Goal: Information Seeking & Learning: Learn about a topic

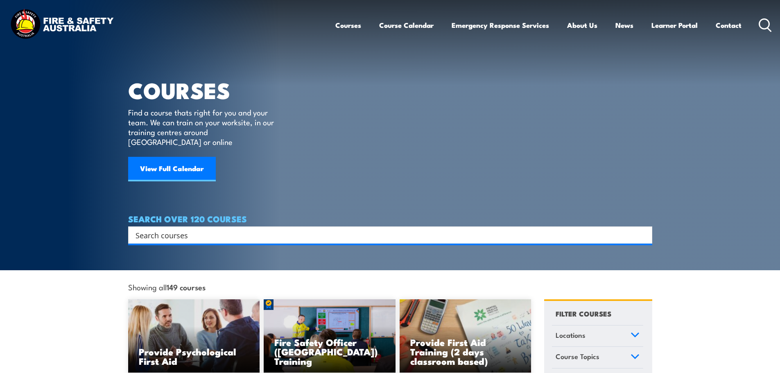
click at [236, 229] on input "Search input" at bounding box center [385, 235] width 499 height 12
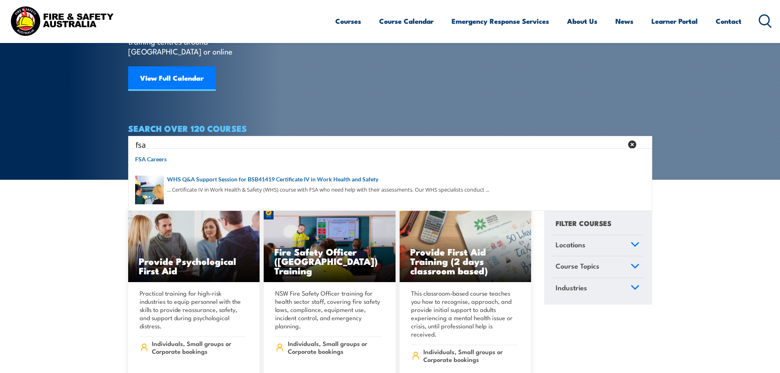
scroll to position [123, 0]
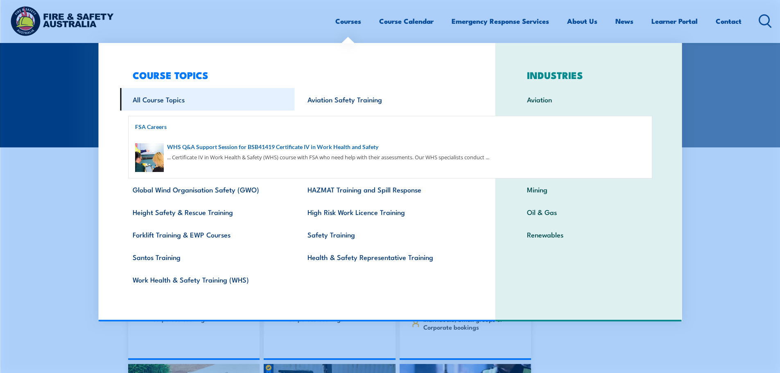
type input "fs"
click at [196, 108] on link "All Course Topics" at bounding box center [207, 99] width 175 height 23
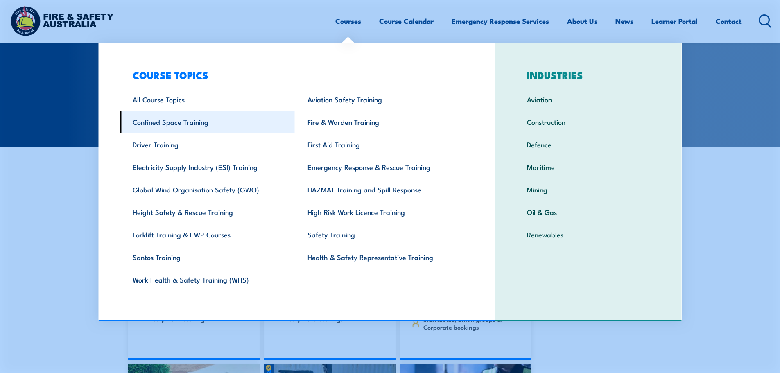
click at [202, 122] on link "Confined Space Training" at bounding box center [207, 122] width 175 height 23
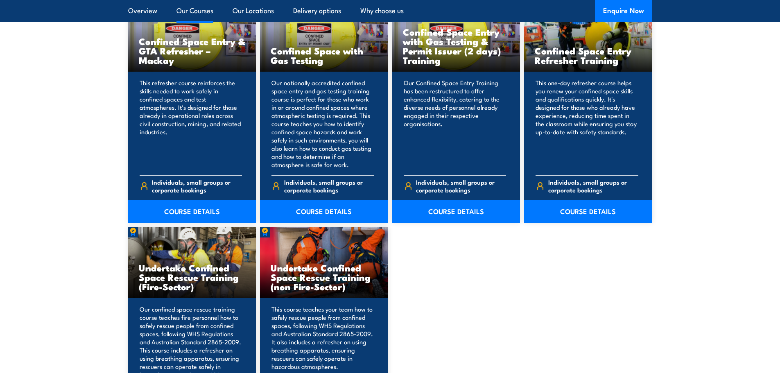
scroll to position [655, 0]
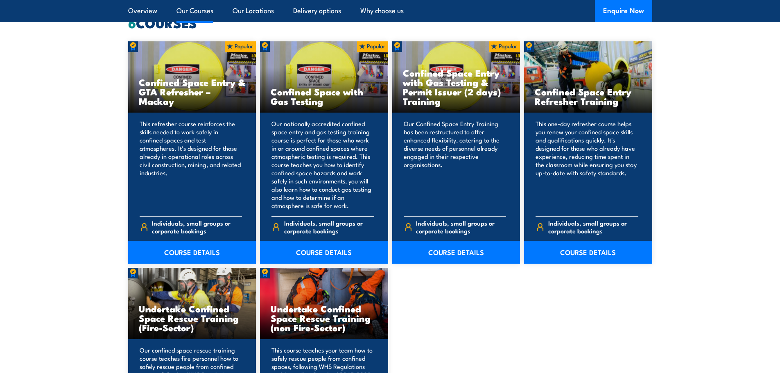
drag, startPoint x: 292, startPoint y: 88, endPoint x: 301, endPoint y: 140, distance: 52.4
click at [301, 140] on div "Confined Space with Gas Testing" at bounding box center [324, 152] width 128 height 222
click at [84, 186] on section "6 COURSES Confined Space Entry & GTA Refresher – Mackay 6" at bounding box center [390, 269] width 780 height 504
click at [325, 246] on link "COURSE DETAILS" at bounding box center [324, 252] width 128 height 23
click at [594, 259] on link "COURSE DETAILS" at bounding box center [588, 252] width 128 height 23
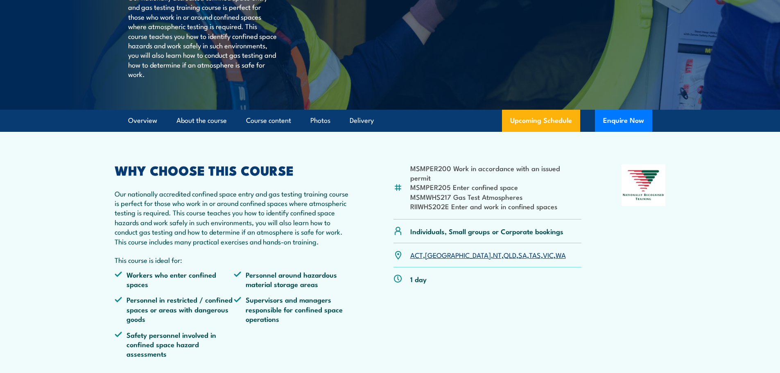
scroll to position [82, 0]
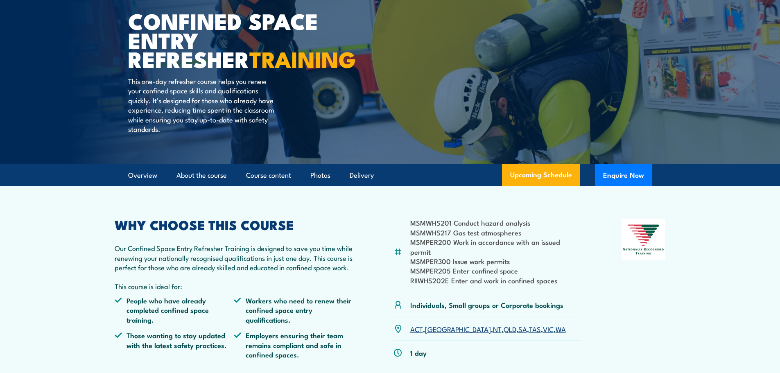
scroll to position [164, 0]
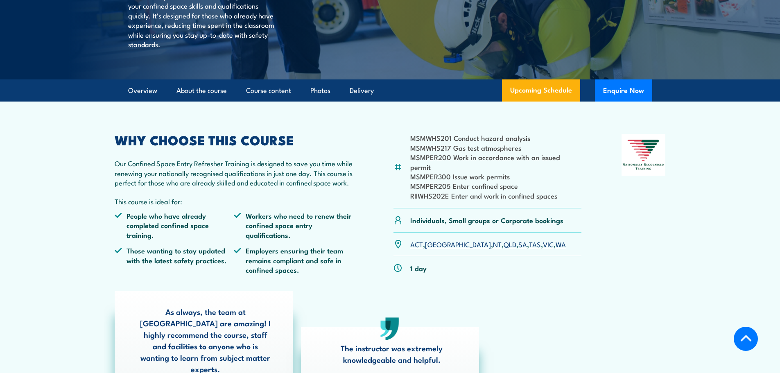
click at [484, 215] on p "Individuals, Small groups or Corporate bookings" at bounding box center [486, 219] width 153 height 9
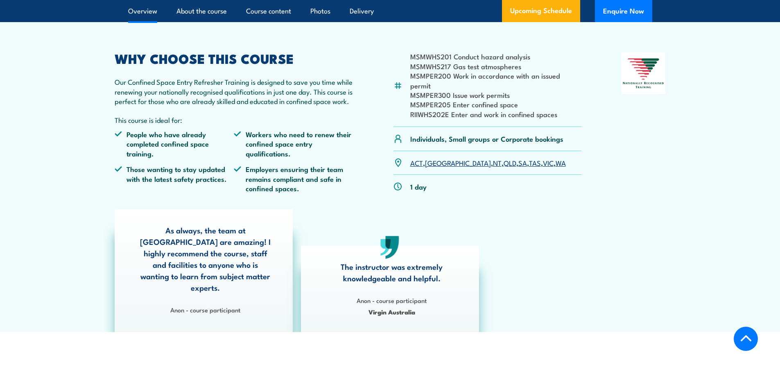
scroll to position [246, 0]
click at [78, 179] on section "MSMWHS201 Conduct hazard analysis MSMWHS217 Gas test atmospheres MSMPER200 Work…" at bounding box center [390, 176] width 780 height 312
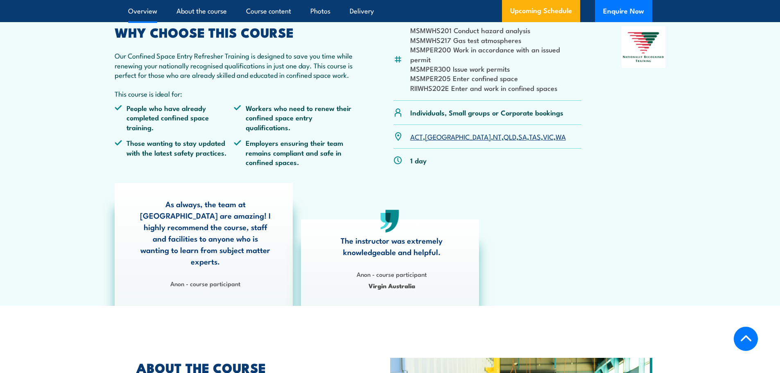
scroll to position [368, 0]
